Goal: Task Accomplishment & Management: Complete application form

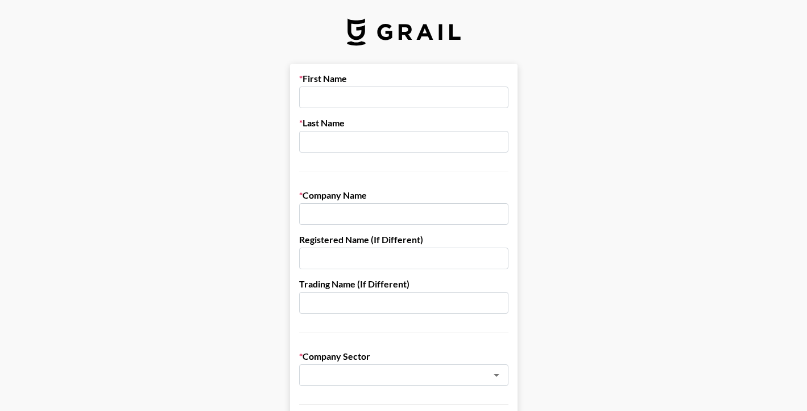
click at [390, 102] on input "text" at bounding box center [403, 97] width 209 height 22
type input "[PERSON_NAME]"
click at [377, 217] on input "text" at bounding box center [403, 214] width 209 height 22
type input "False9 Digital"
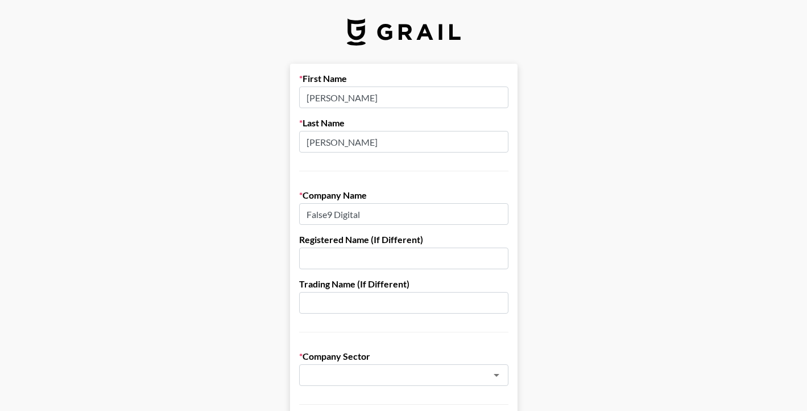
click at [365, 268] on input "text" at bounding box center [403, 258] width 209 height 22
click at [358, 300] on input "text" at bounding box center [403, 303] width 209 height 22
click at [340, 375] on input "text" at bounding box center [389, 375] width 166 height 13
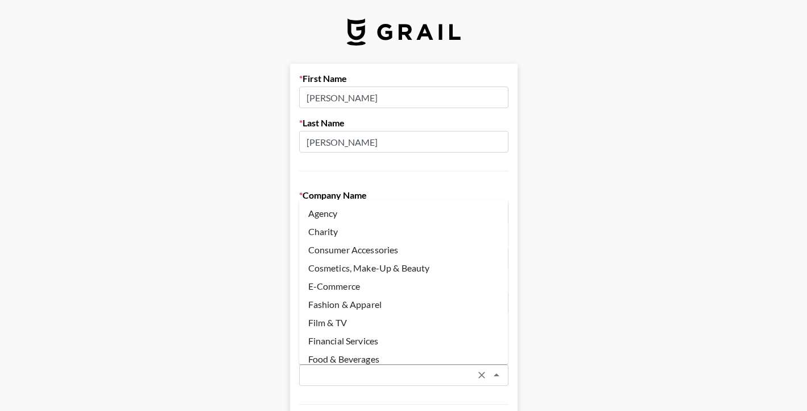
scroll to position [47, 0]
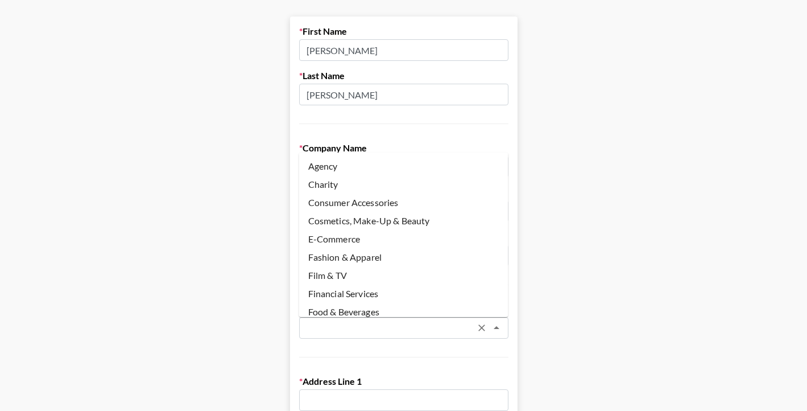
type input ","
click at [359, 160] on li "Agency" at bounding box center [403, 166] width 209 height 18
type input "Agency"
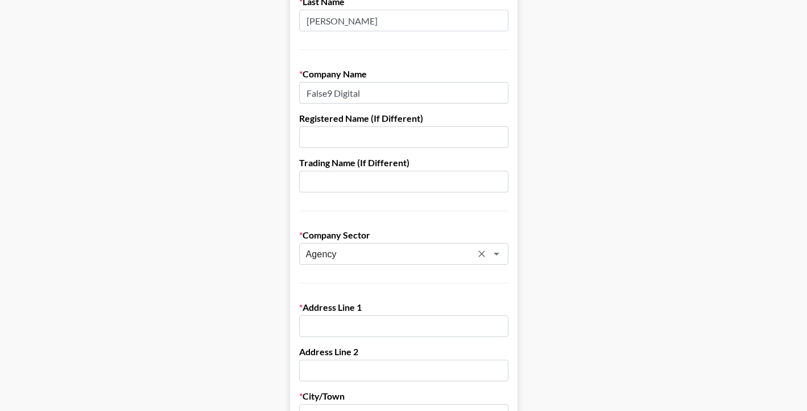
scroll to position [128, 0]
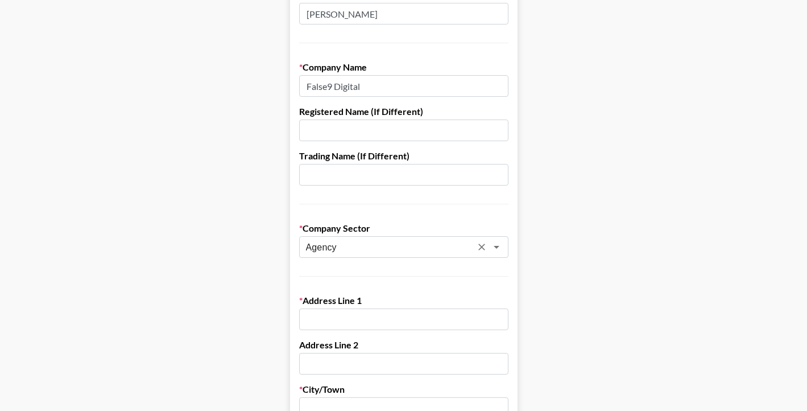
click at [342, 323] on input "text" at bounding box center [403, 319] width 209 height 22
type input "[STREET_ADDRESS][PERSON_NAME]"
click at [381, 403] on input "text" at bounding box center [403, 408] width 209 height 22
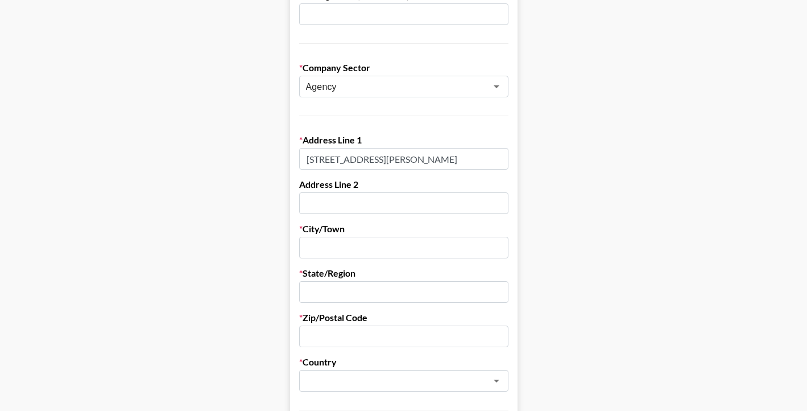
scroll to position [292, 0]
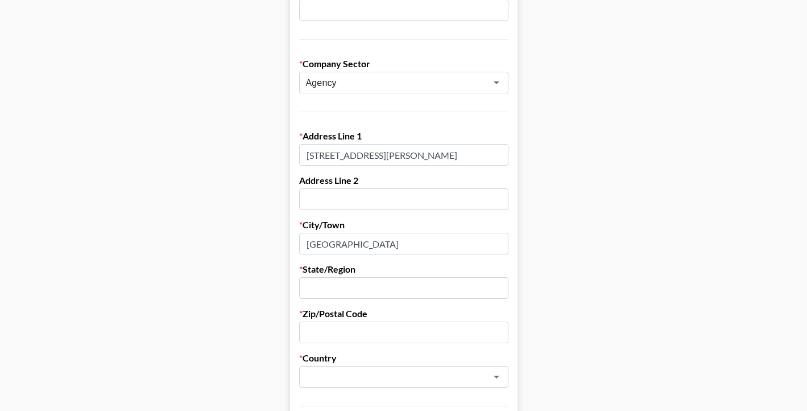
type input "[GEOGRAPHIC_DATA]"
click at [354, 287] on input "text" at bounding box center [403, 288] width 209 height 22
type input "NY"
type input "11222"
click at [349, 377] on input "text" at bounding box center [389, 376] width 166 height 13
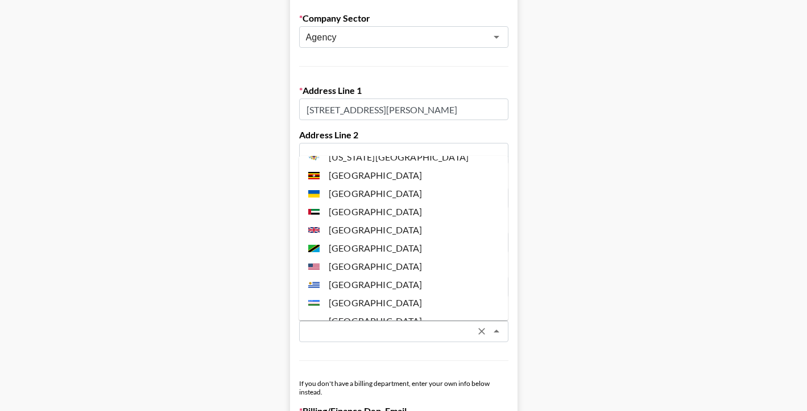
scroll to position [4279, 0]
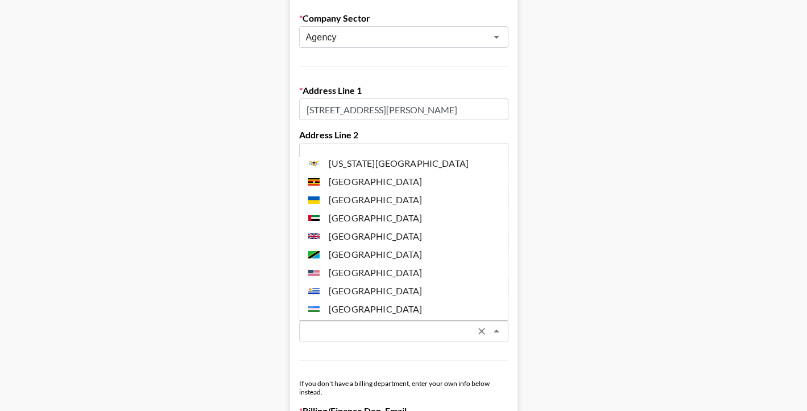
click at [380, 263] on li "[GEOGRAPHIC_DATA]" at bounding box center [403, 272] width 209 height 18
type input "[GEOGRAPHIC_DATA]"
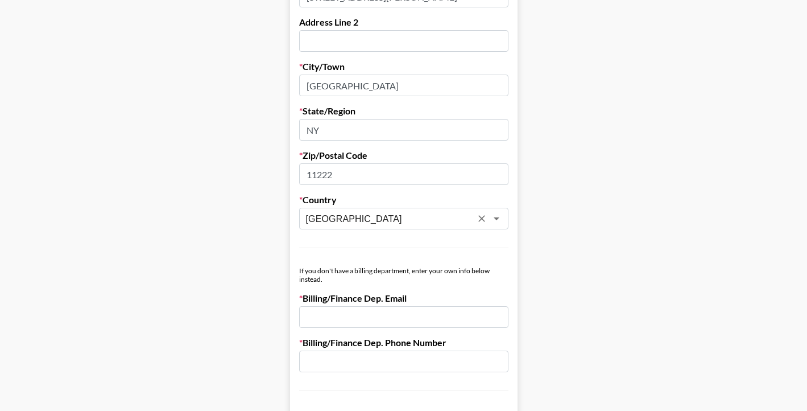
scroll to position [497, 0]
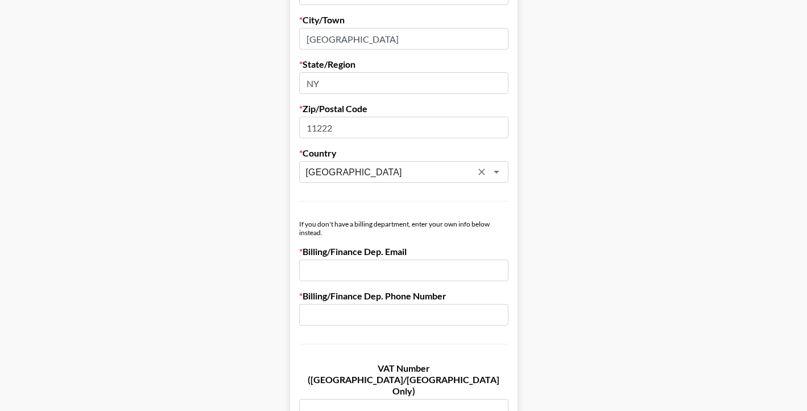
click at [337, 275] on input "email" at bounding box center [403, 270] width 209 height 22
type input "e@[DOMAIN_NAME]"
click at [350, 322] on input "text" at bounding box center [403, 315] width 209 height 22
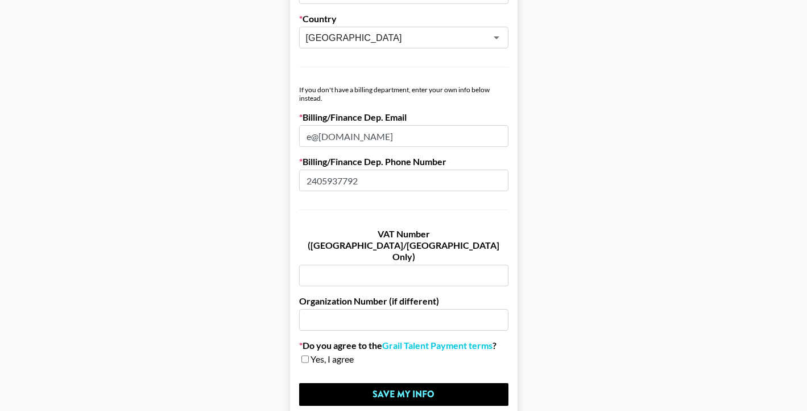
scroll to position [633, 0]
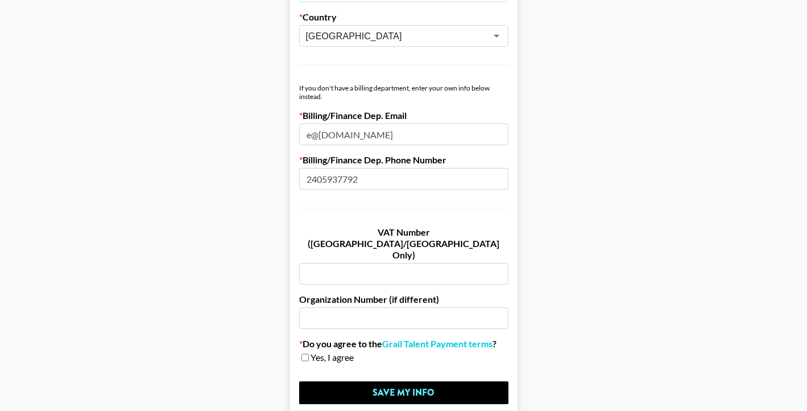
type input "2405937792"
click at [311, 352] on span "Yes, I agree" at bounding box center [332, 357] width 43 height 11
click at [306, 353] on input "checkbox" at bounding box center [304, 357] width 7 height 8
checkbox input "true"
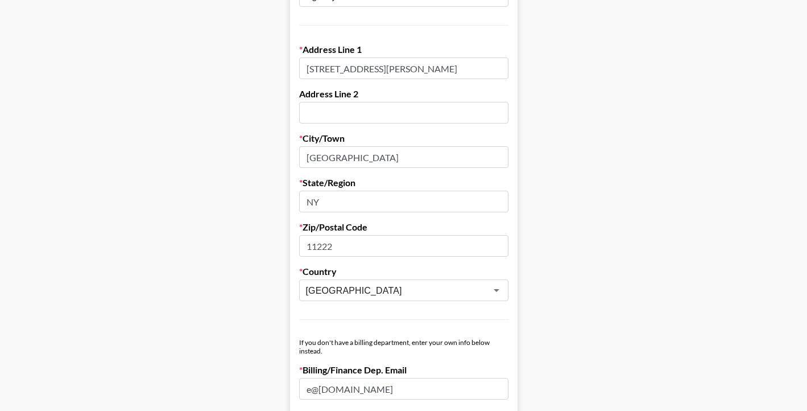
scroll to position [676, 0]
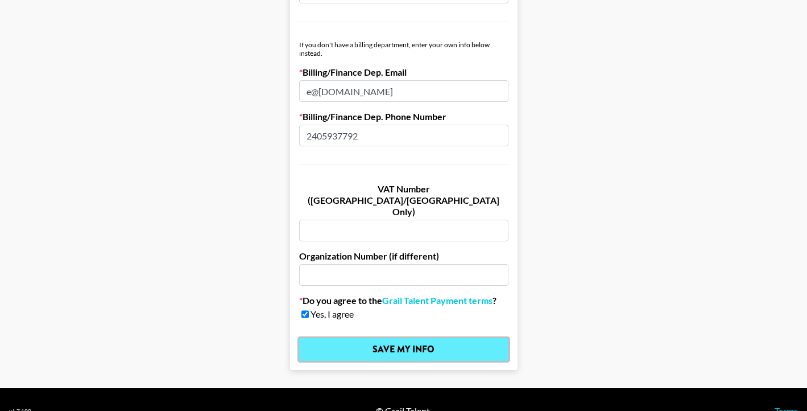
click at [387, 338] on input "Save My Info" at bounding box center [403, 349] width 209 height 23
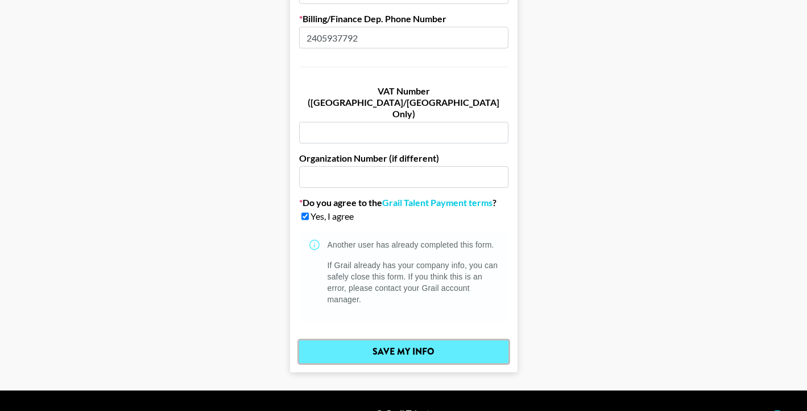
scroll to position [776, 0]
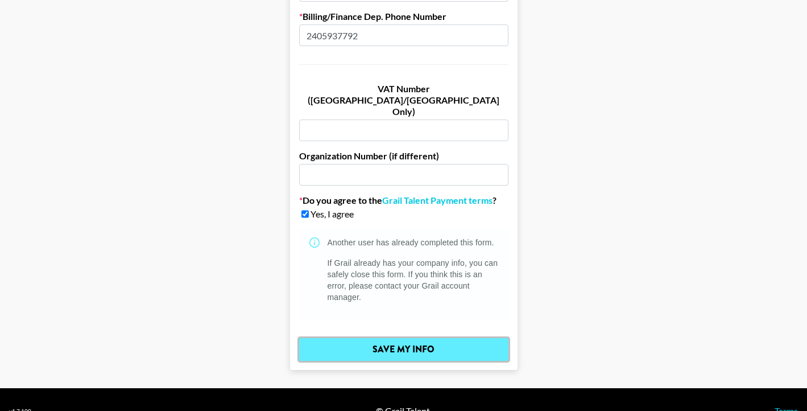
click at [431, 338] on input "Save My Info" at bounding box center [403, 349] width 209 height 23
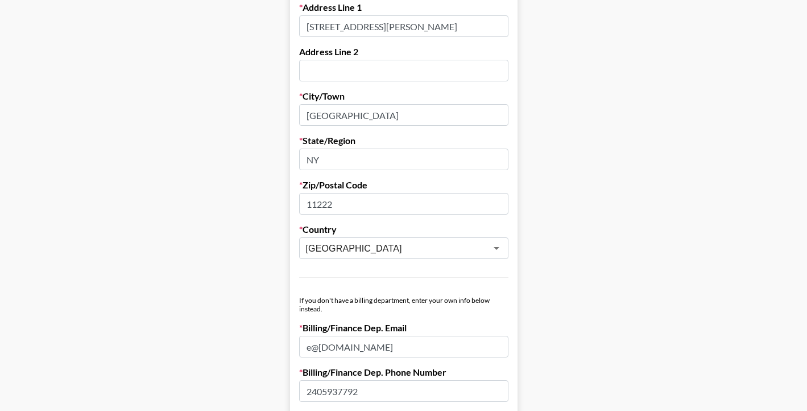
scroll to position [538, 0]
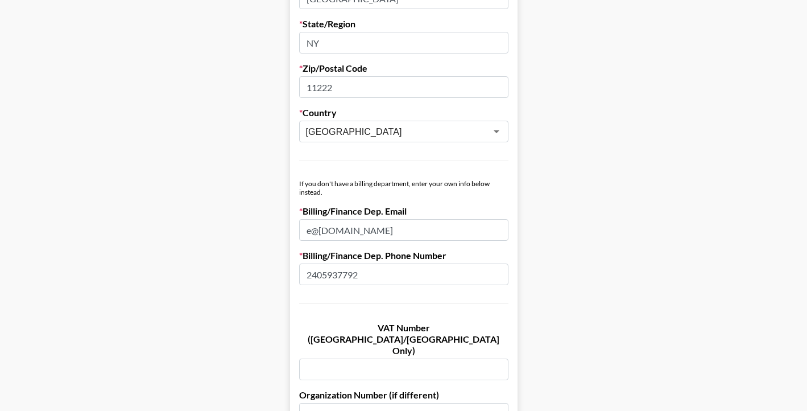
click at [438, 306] on form "First Name [PERSON_NAME] Last Name [PERSON_NAME] Company Name False9 Digital Re…" at bounding box center [404, 67] width 228 height 1082
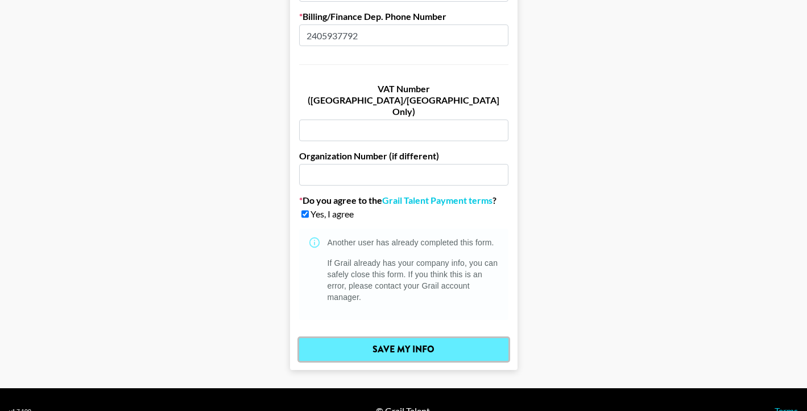
click at [452, 338] on input "Save My Info" at bounding box center [403, 349] width 209 height 23
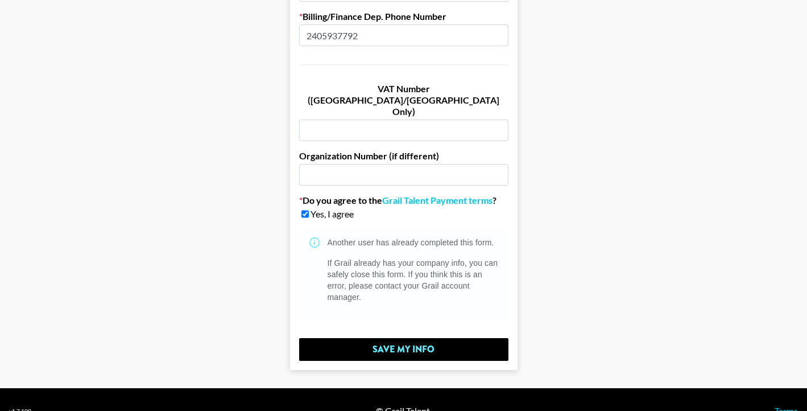
click at [305, 208] on div "Yes, I agree" at bounding box center [403, 213] width 209 height 11
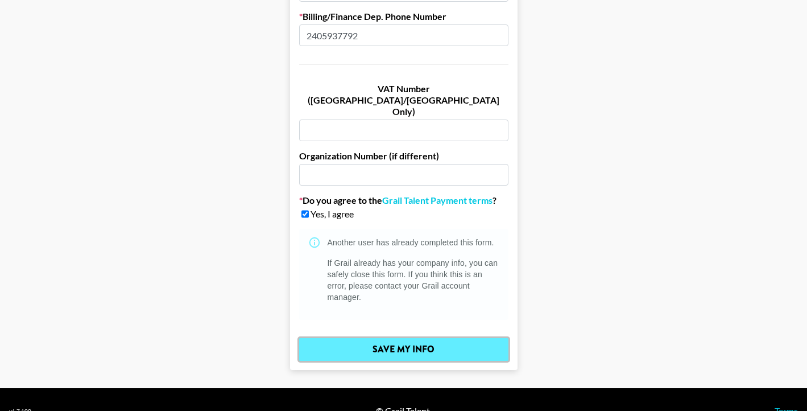
click at [398, 338] on input "Save My Info" at bounding box center [403, 349] width 209 height 23
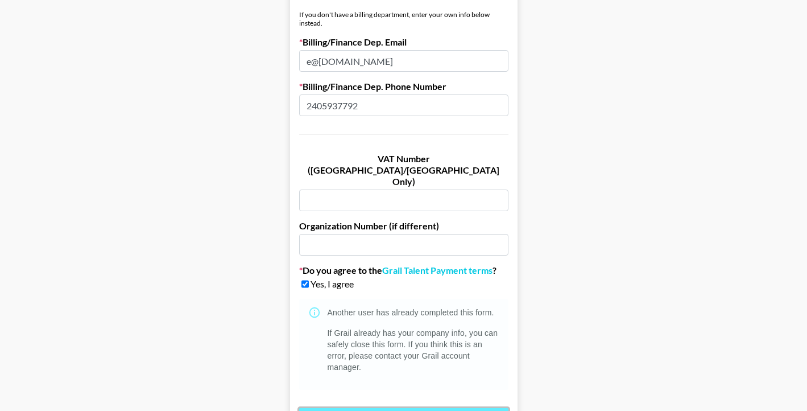
scroll to position [696, 0]
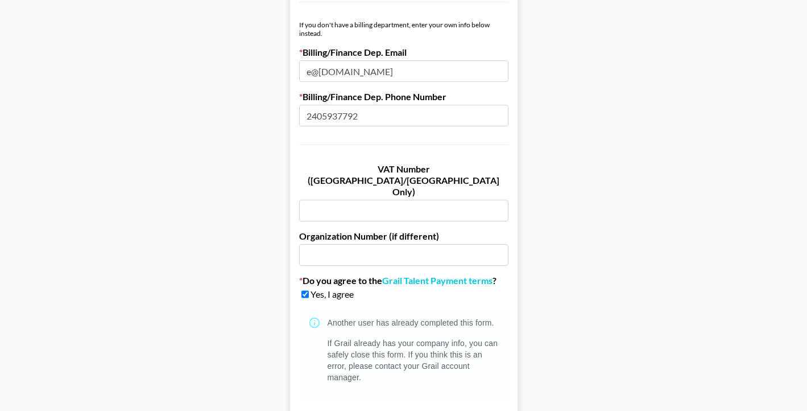
click at [332, 116] on input "2405937792" at bounding box center [403, 116] width 209 height 22
type input "12405937792"
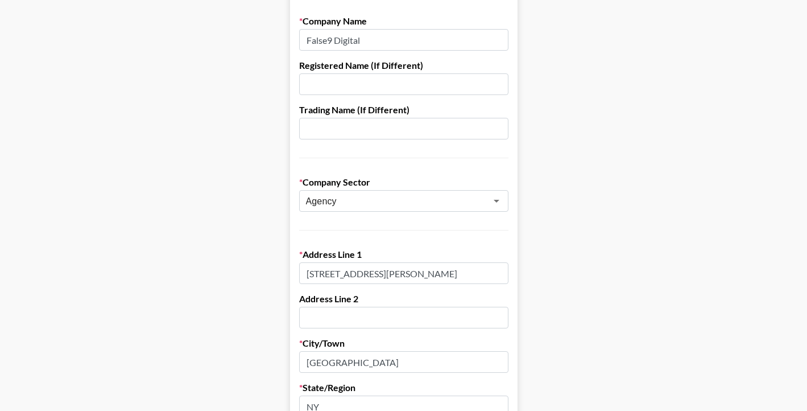
scroll to position [167, 0]
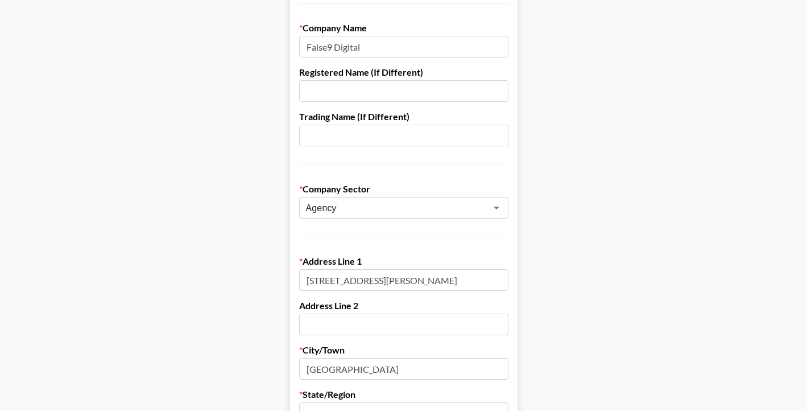
click at [321, 325] on input "text" at bounding box center [403, 324] width 209 height 22
type input "Apt 2R"
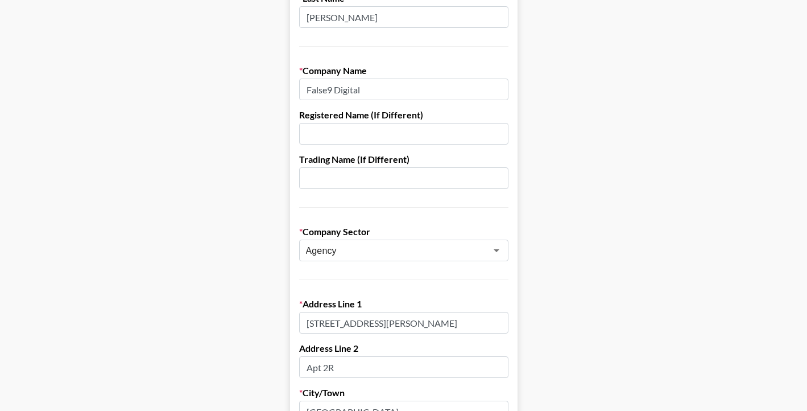
scroll to position [108, 0]
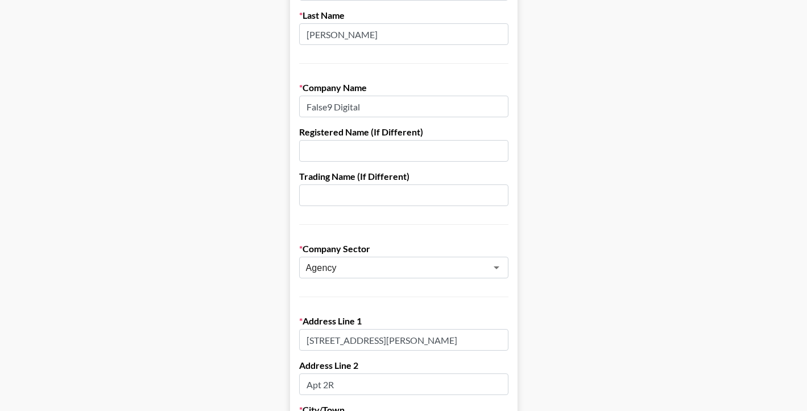
click at [382, 106] on input "False9 Digital" at bounding box center [403, 107] width 209 height 22
type input "False9 Digital LLC"
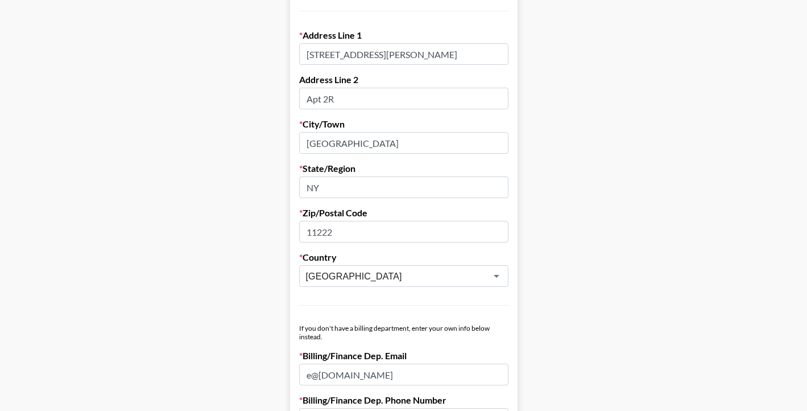
scroll to position [776, 0]
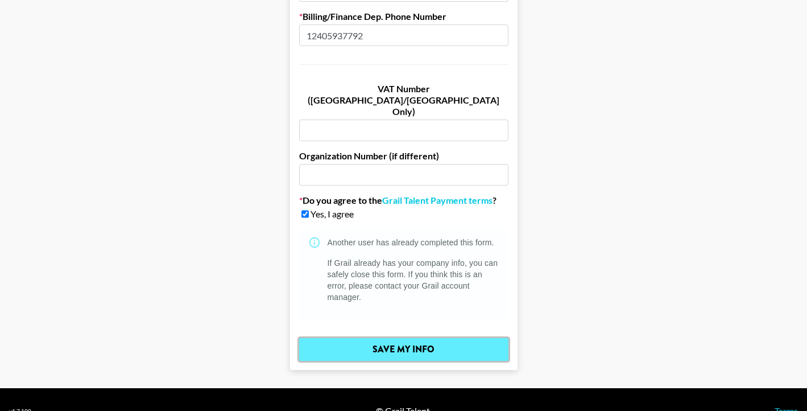
click at [350, 338] on input "Save My Info" at bounding box center [403, 349] width 209 height 23
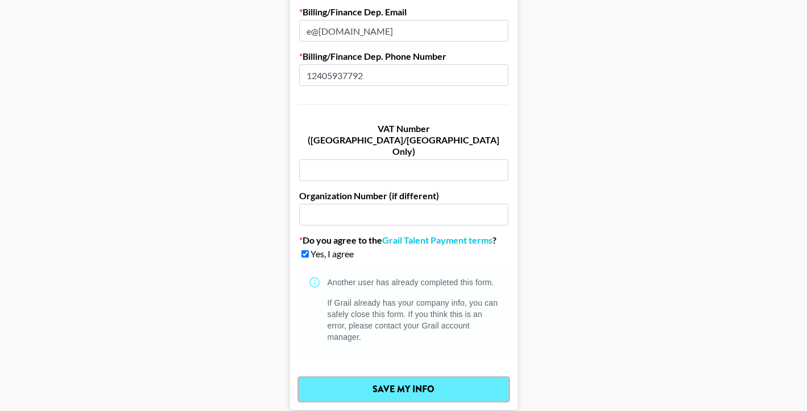
scroll to position [763, 0]
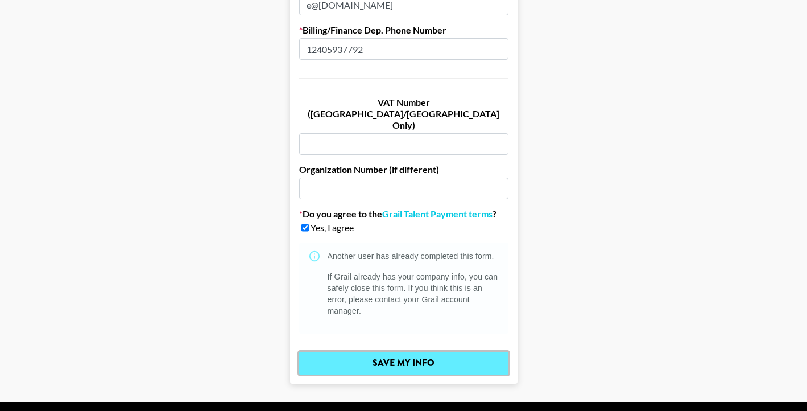
click at [416, 352] on input "Save My Info" at bounding box center [403, 363] width 209 height 23
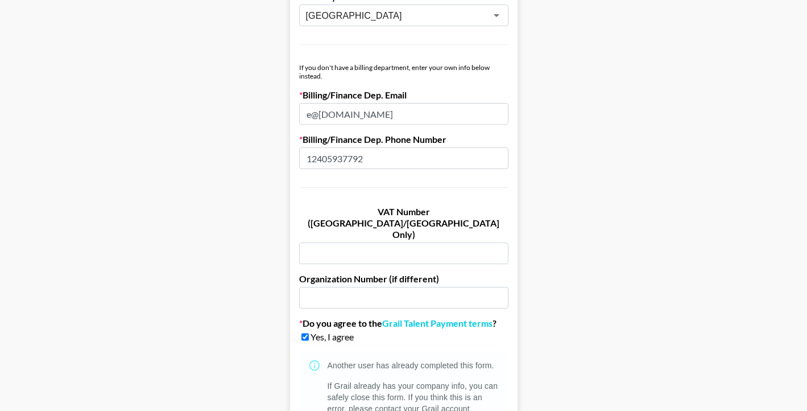
scroll to position [776, 0]
